Goal: Check status: Check status

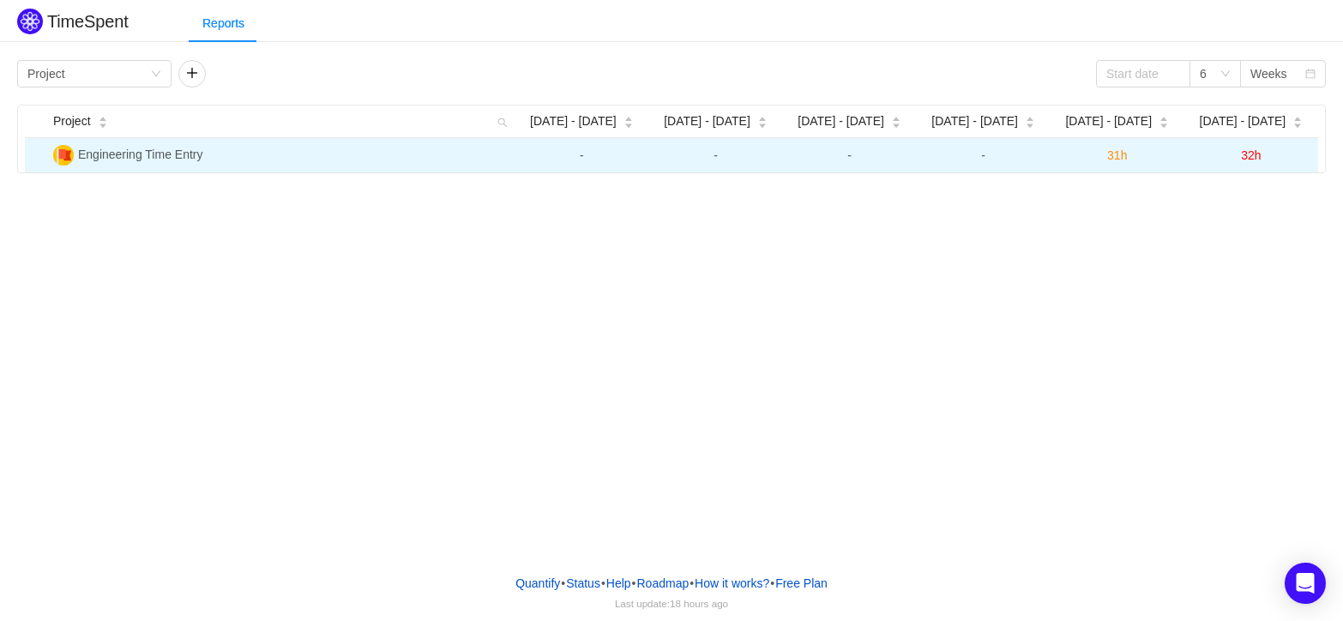
click at [1120, 156] on span "31h" at bounding box center [1117, 155] width 20 height 14
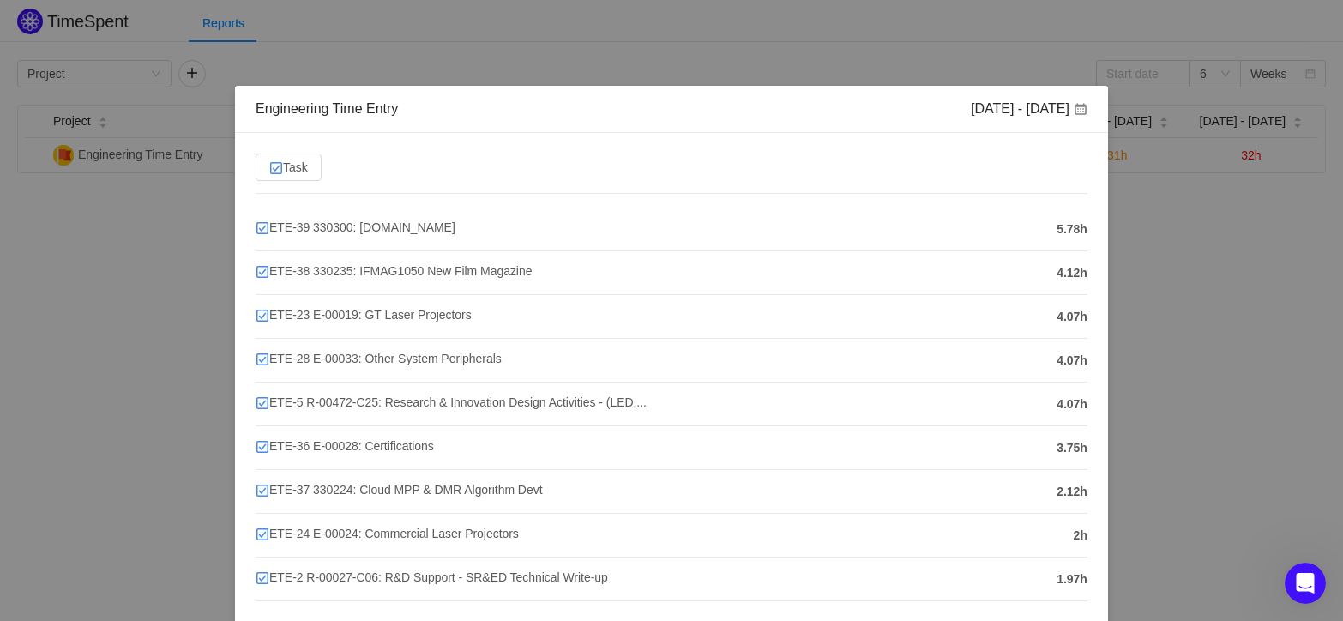
click at [1118, 248] on div "Engineering Time Entry [DATE] - [DATE] Task ETE-39 330300: [DOMAIN_NAME] 5.78h …" at bounding box center [671, 310] width 1343 height 621
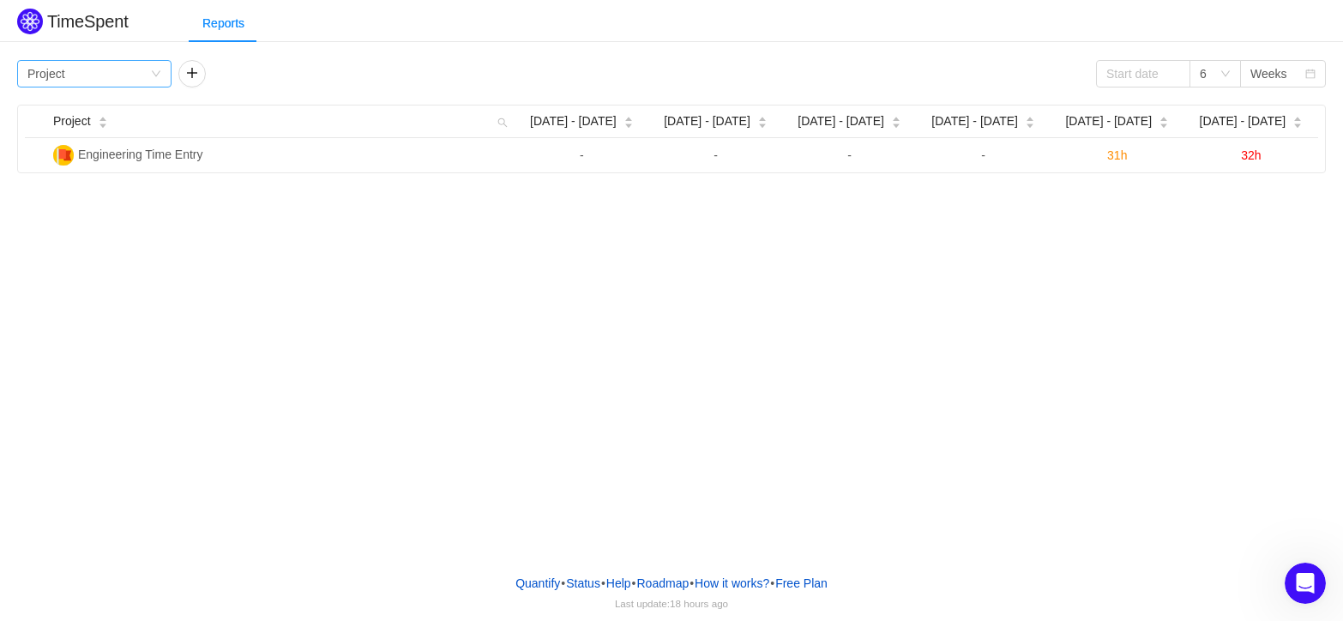
click at [151, 69] on icon "icon: down" at bounding box center [156, 74] width 10 height 10
click at [72, 131] on li "Team" at bounding box center [94, 135] width 154 height 27
click at [159, 77] on icon "icon: down" at bounding box center [156, 74] width 10 height 10
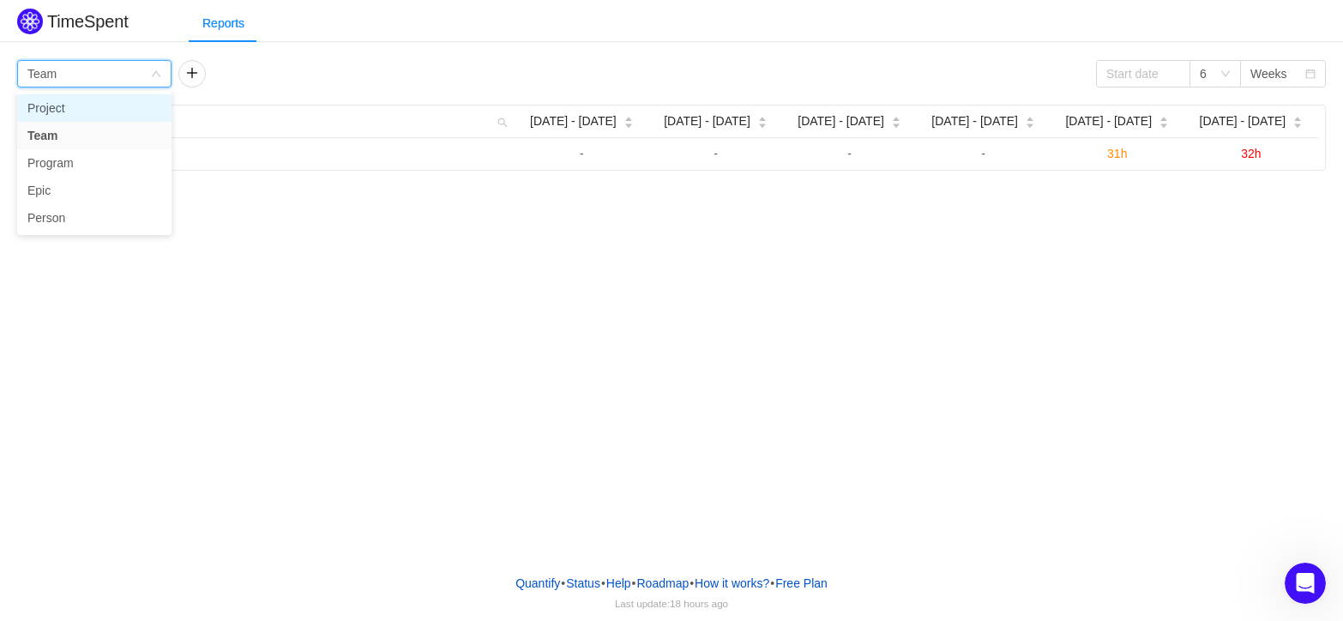
click at [137, 103] on li "Project" at bounding box center [94, 107] width 154 height 27
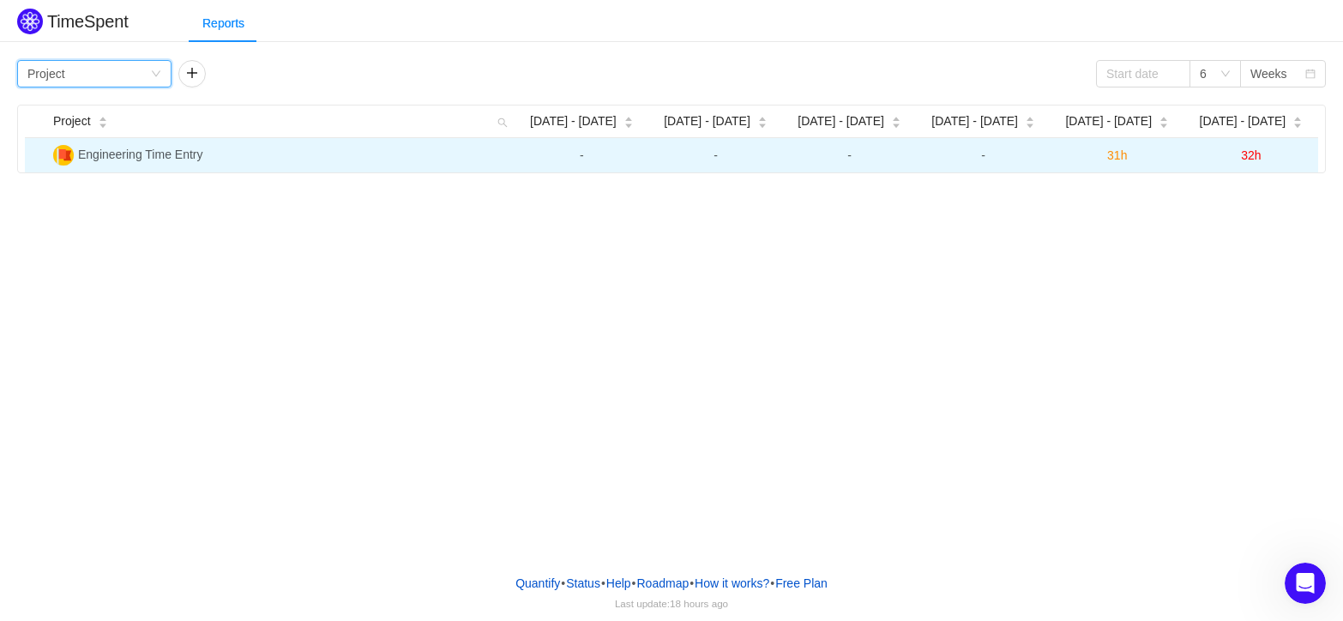
click at [112, 156] on span "Engineering Time Entry" at bounding box center [140, 155] width 125 height 14
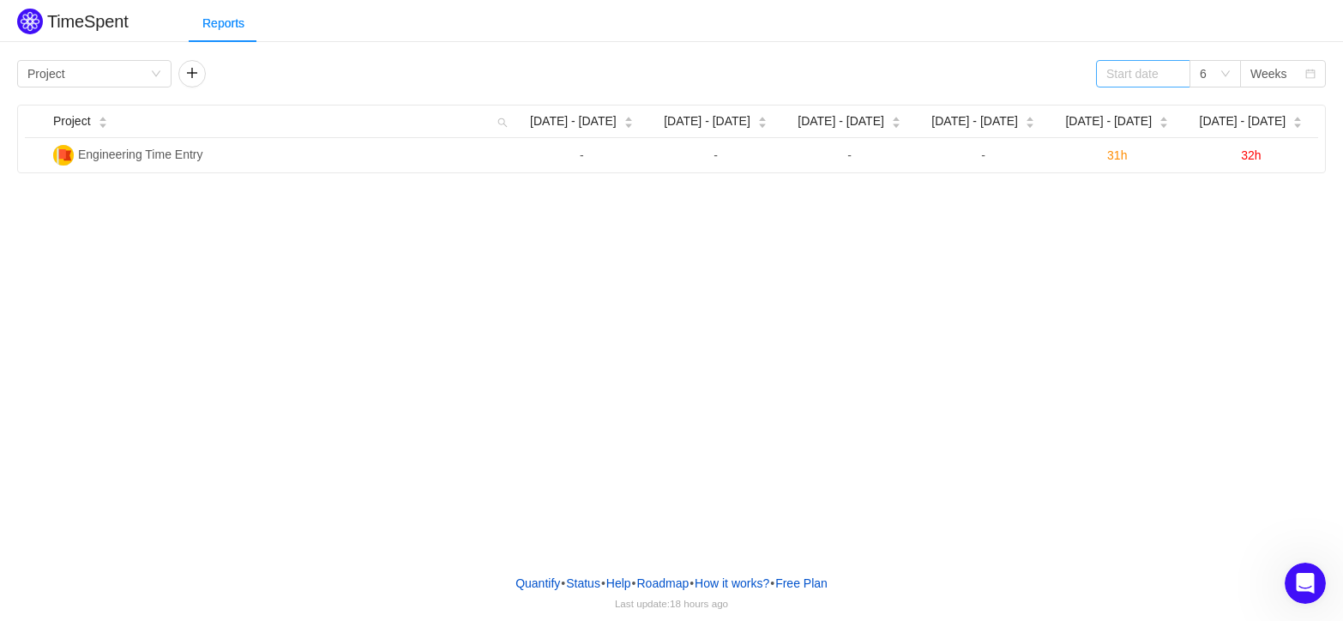
click at [1173, 78] on span at bounding box center [1174, 74] width 12 height 12
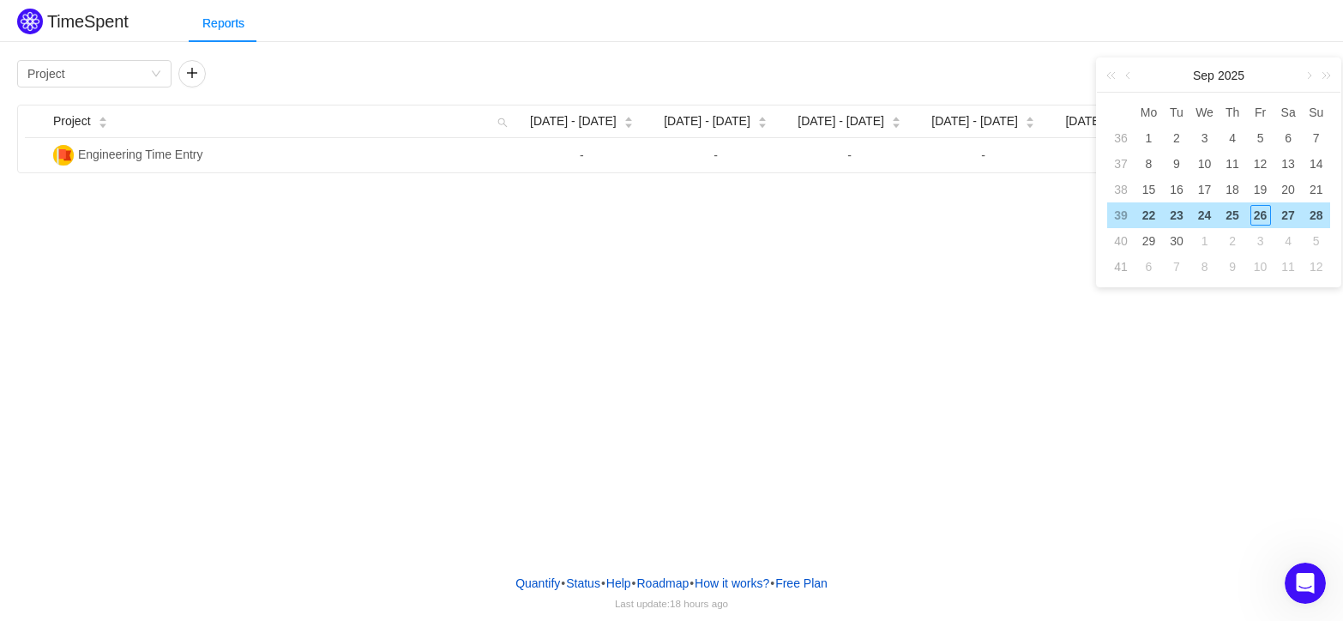
click at [1185, 46] on div "TimeSpent Reports Group by Project 6 Weeks Project Aug [DATE] - [DATE] - 31 [DA…" at bounding box center [671, 88] width 1343 height 169
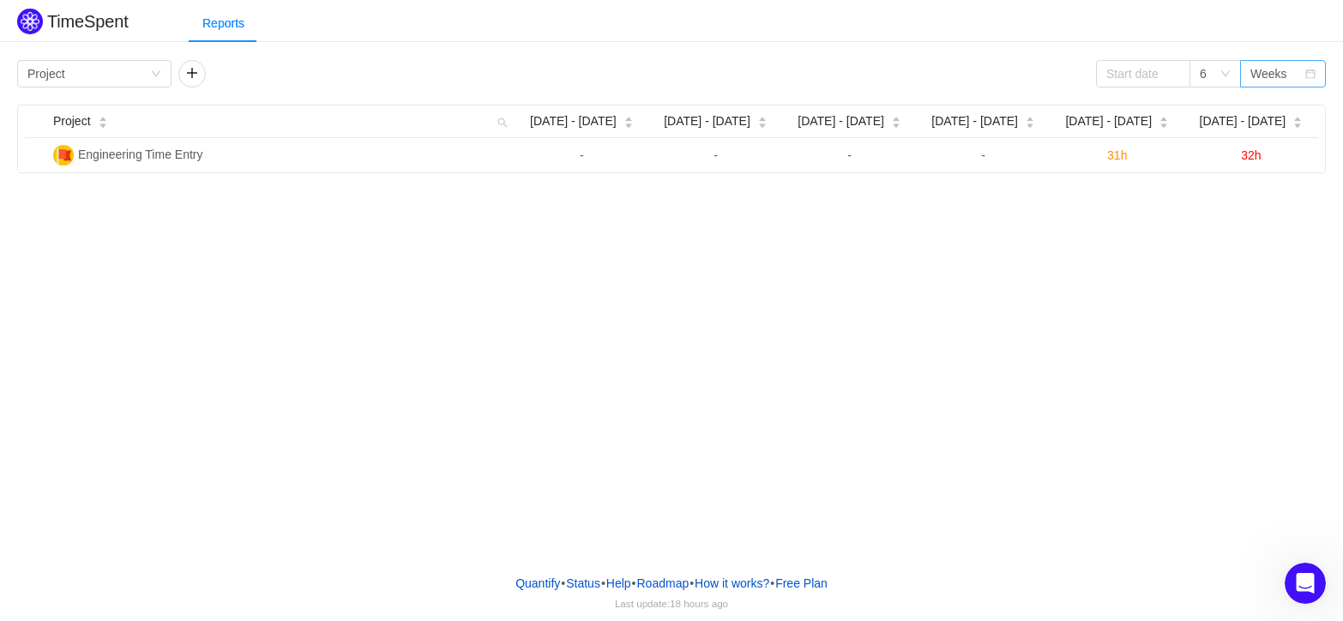
click at [1302, 77] on div "Weeks" at bounding box center [1278, 74] width 54 height 26
click at [1168, 341] on div "TimeSpent Reports Group by Project 6 Weeks Project Aug [DATE] - [DATE] - 31 [DA…" at bounding box center [671, 280] width 1343 height 560
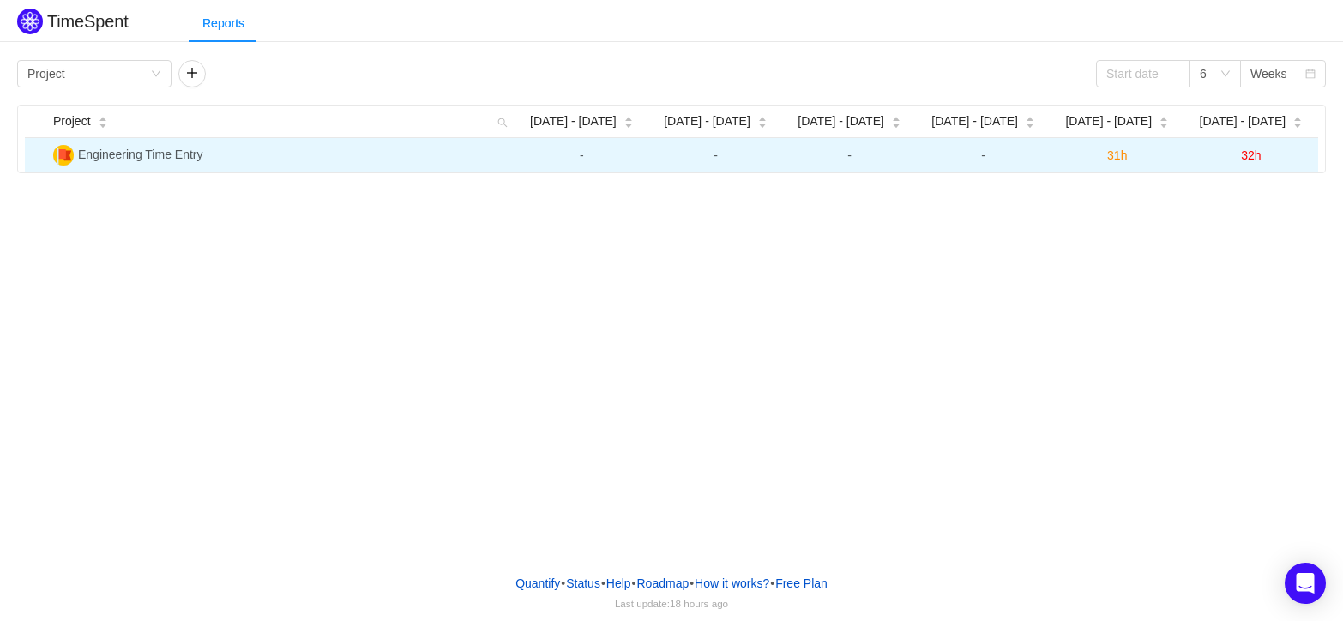
click at [1257, 154] on span "32h" at bounding box center [1251, 155] width 20 height 14
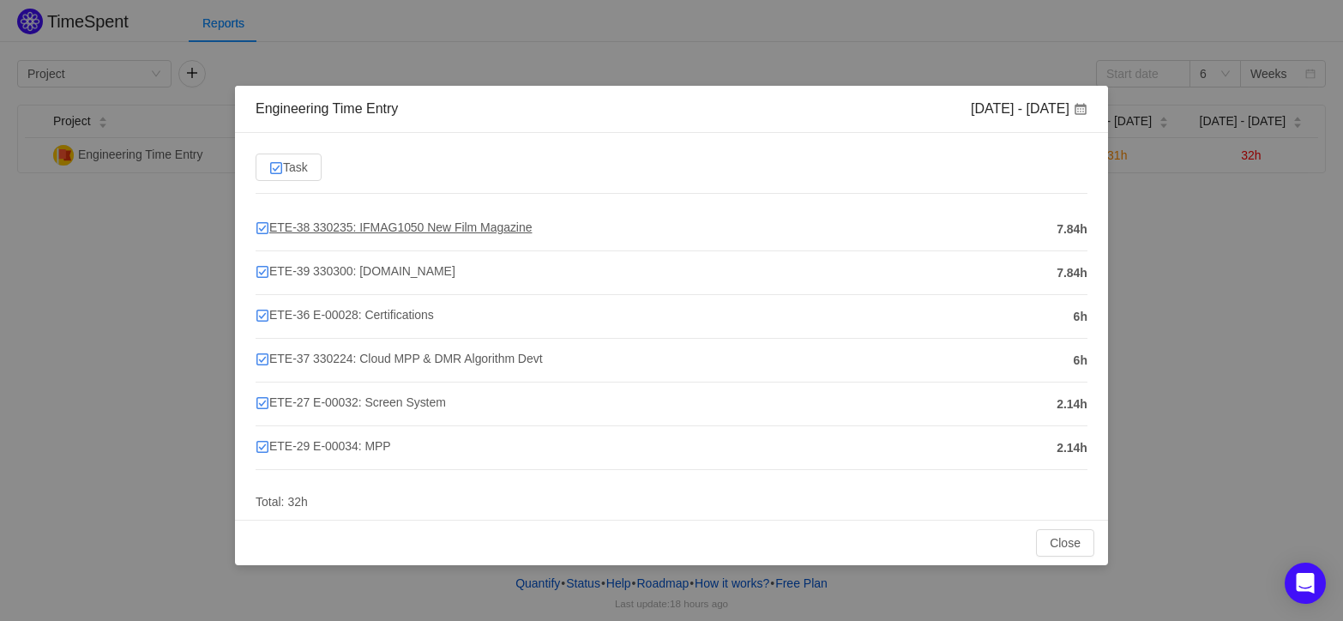
click at [465, 225] on span "ETE-38 330235: IFMAG1050 New Film Magazine" at bounding box center [394, 227] width 276 height 14
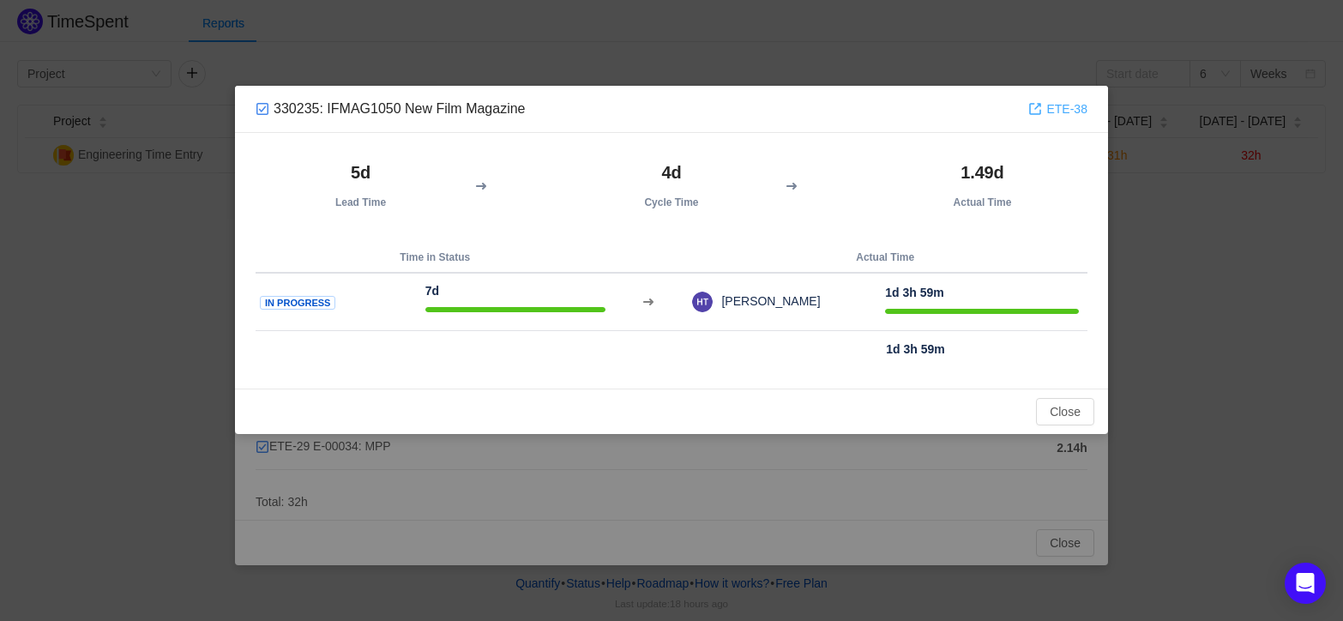
click at [1064, 107] on link "ETE-38" at bounding box center [1057, 109] width 58 height 19
click at [1065, 415] on button "Close" at bounding box center [1065, 411] width 58 height 27
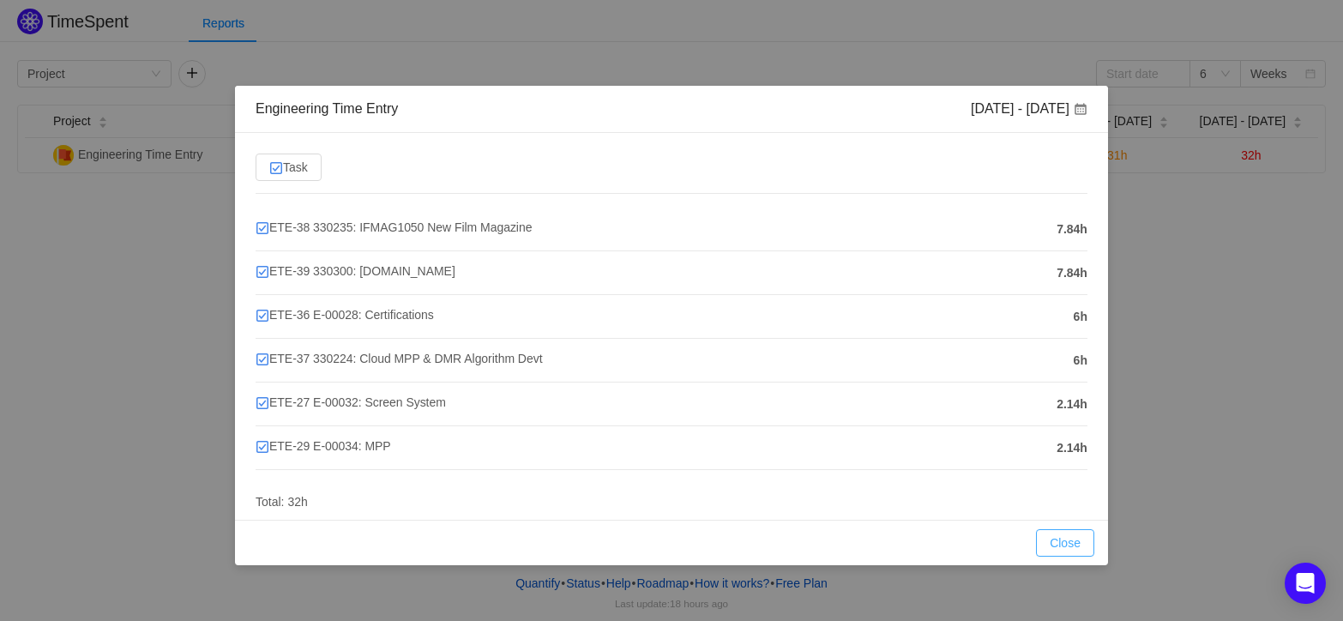
click at [1078, 540] on button "Close" at bounding box center [1065, 542] width 58 height 27
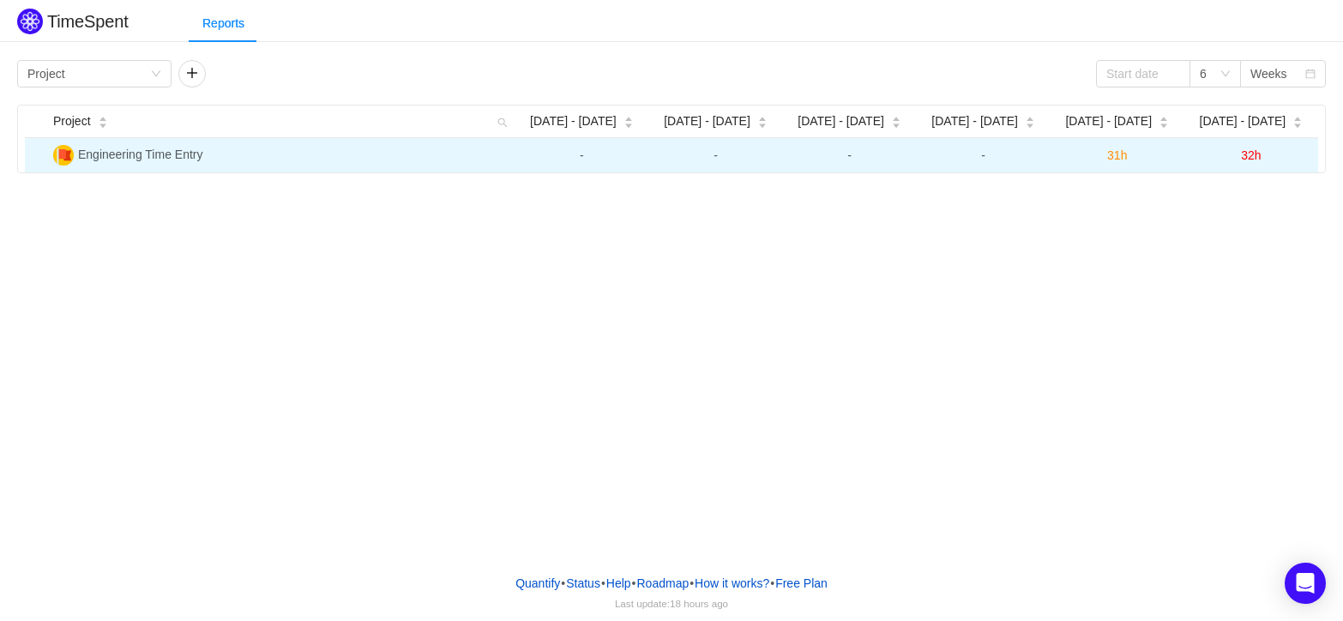
click at [1112, 161] on span "31h" at bounding box center [1117, 155] width 20 height 14
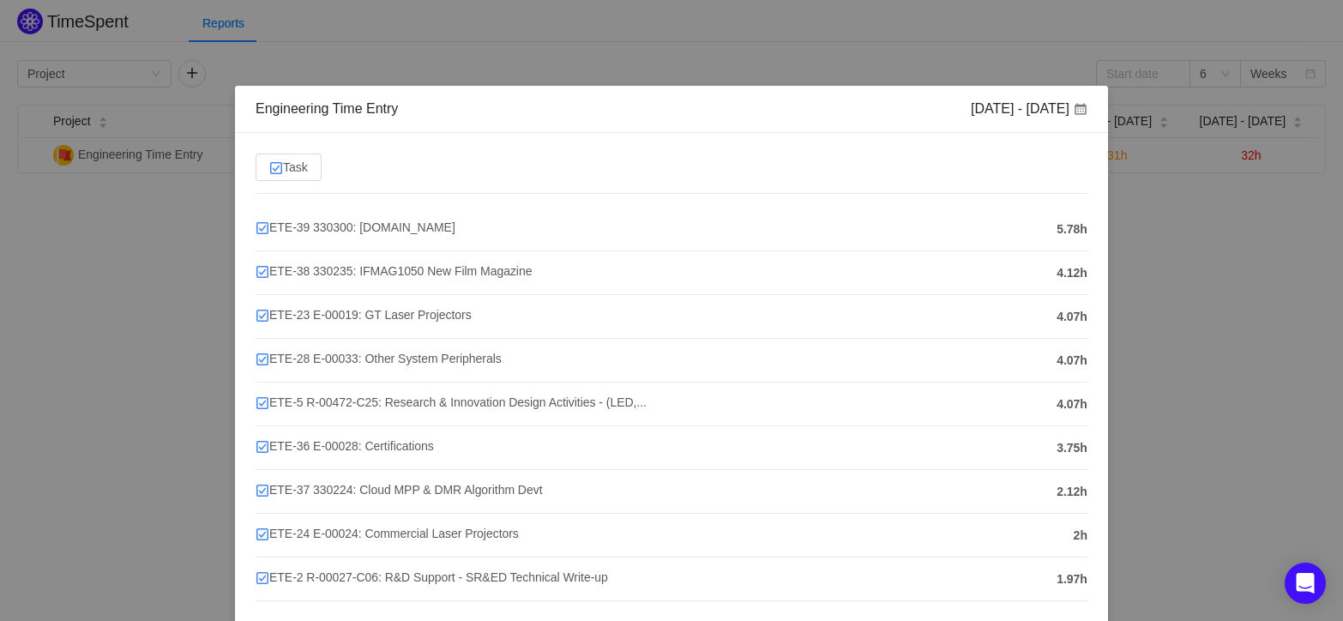
click at [1239, 293] on div "Engineering Time Entry [DATE] - [DATE] Task ETE-39 330300: [DOMAIN_NAME] 5.78h …" at bounding box center [671, 310] width 1343 height 621
